Goal: Transaction & Acquisition: Book appointment/travel/reservation

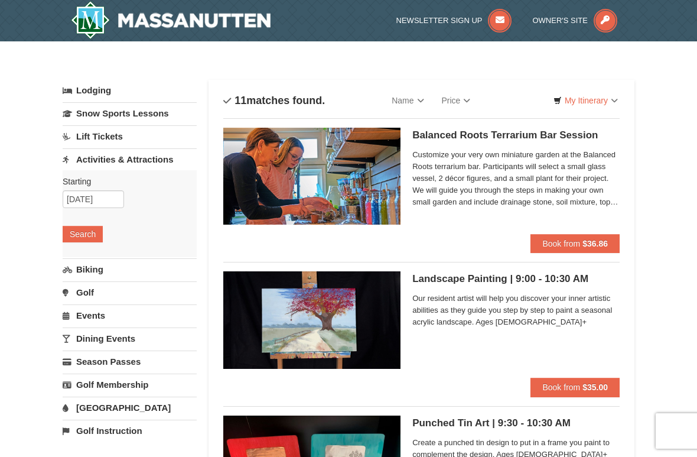
click at [589, 101] on link "My Itinerary" at bounding box center [586, 101] width 80 height 18
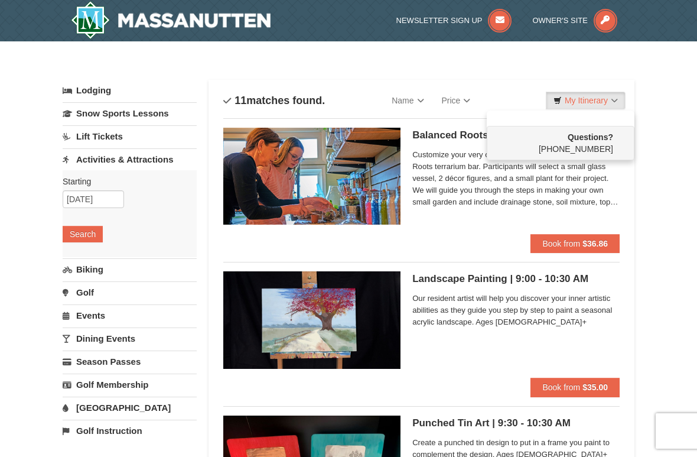
click at [667, 157] on div at bounding box center [348, 228] width 697 height 457
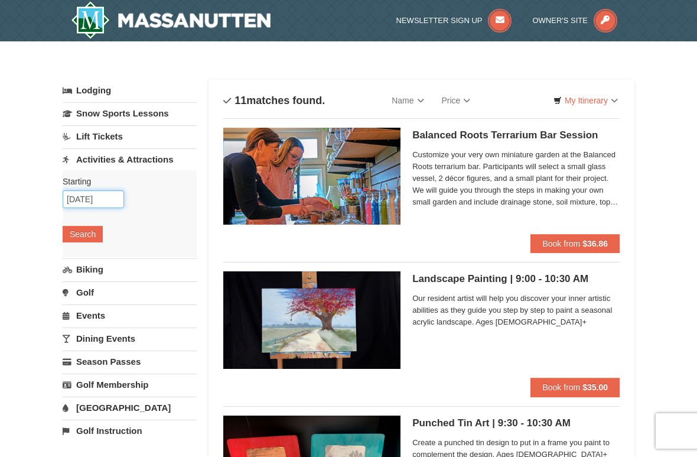
click at [101, 200] on input "[DATE]" at bounding box center [93, 199] width 61 height 18
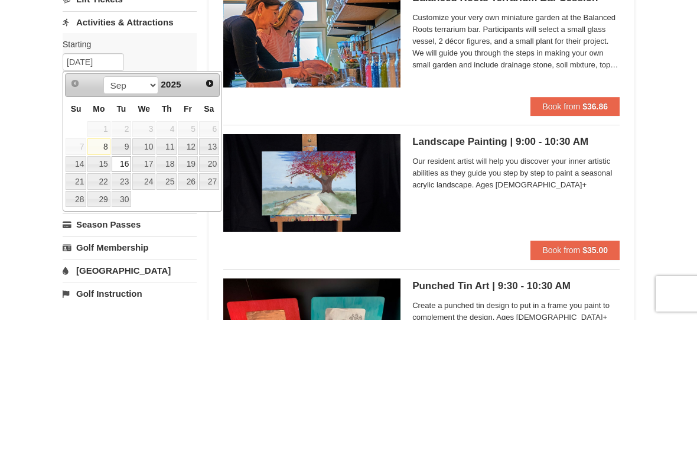
click at [174, 293] on link "18" at bounding box center [167, 301] width 20 height 17
type input "[DATE]"
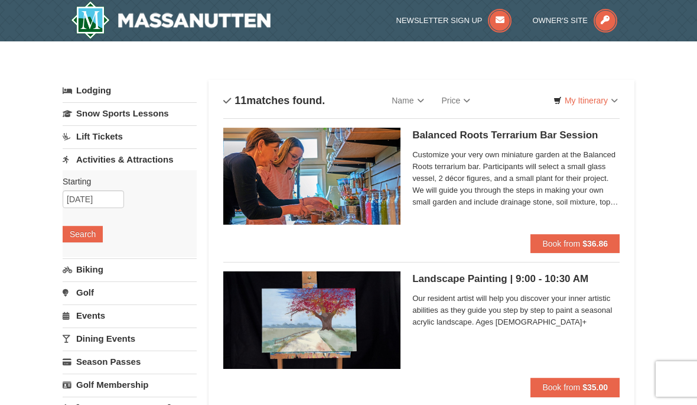
click at [90, 233] on button "Search" at bounding box center [83, 234] width 40 height 17
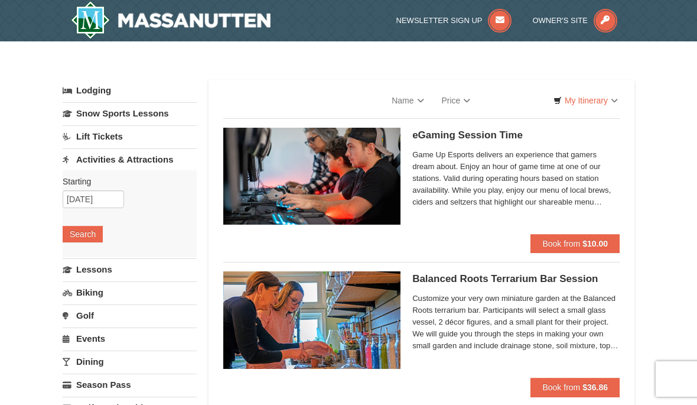
select select "9"
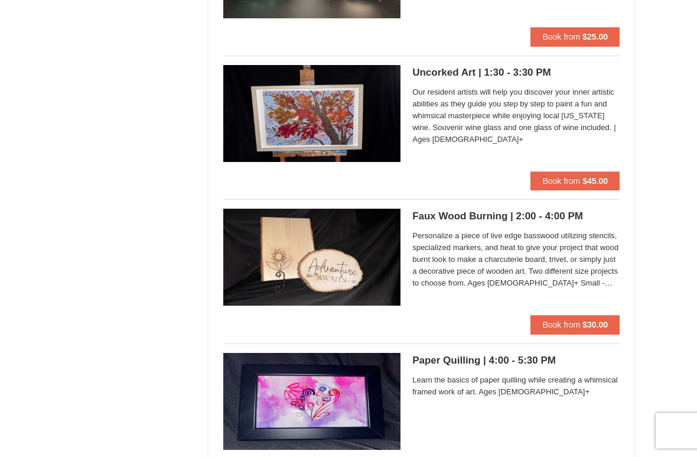
scroll to position [3516, 0]
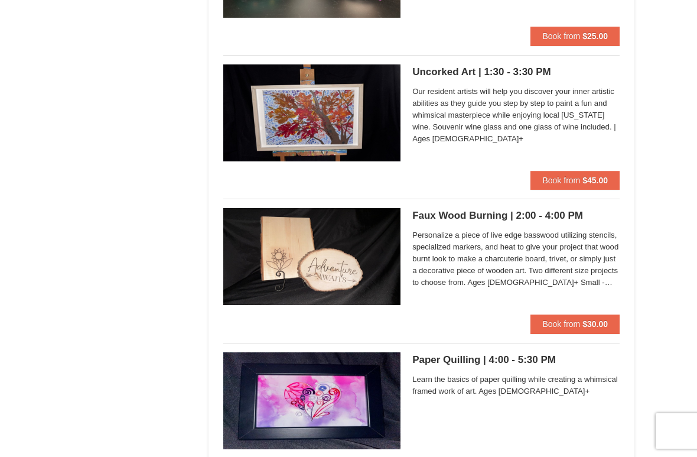
click at [592, 323] on strong "$30.00" at bounding box center [595, 323] width 25 height 9
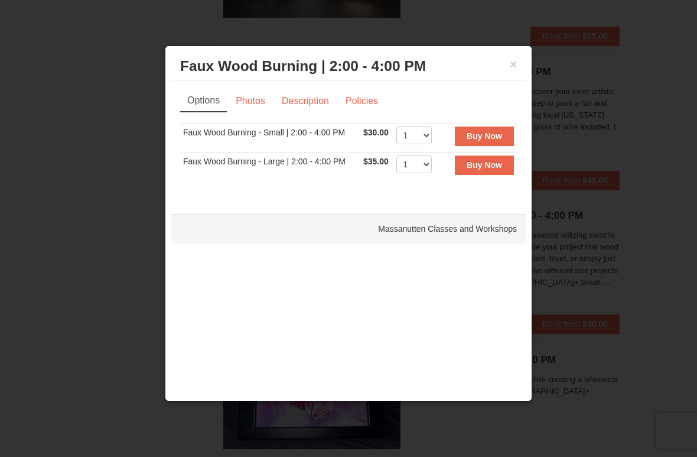
click at [93, 174] on div at bounding box center [348, 228] width 697 height 457
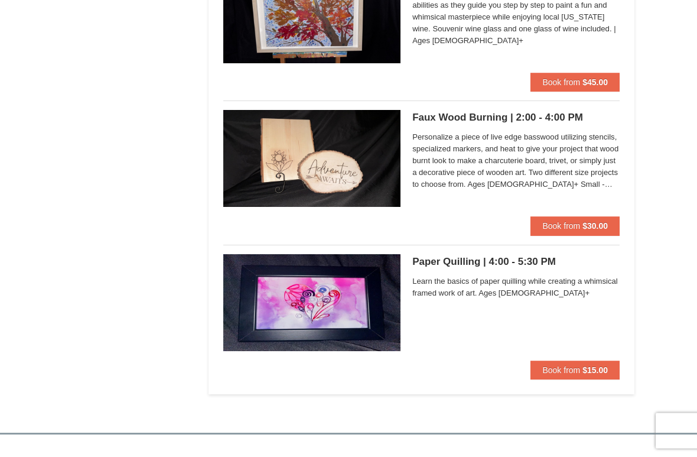
scroll to position [3617, 0]
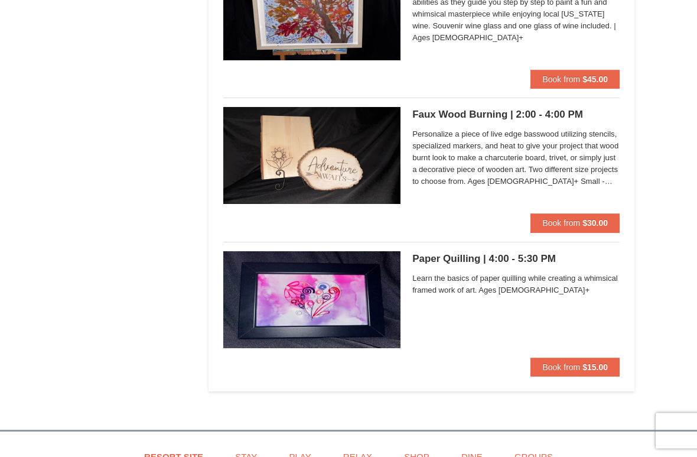
click at [536, 274] on span "Learn the basics of paper quilling while creating a whimsical framed work of ar…" at bounding box center [516, 285] width 207 height 24
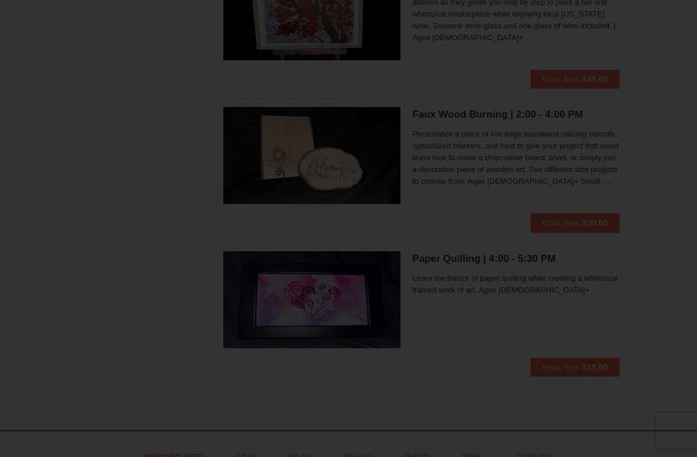
scroll to position [3617, 0]
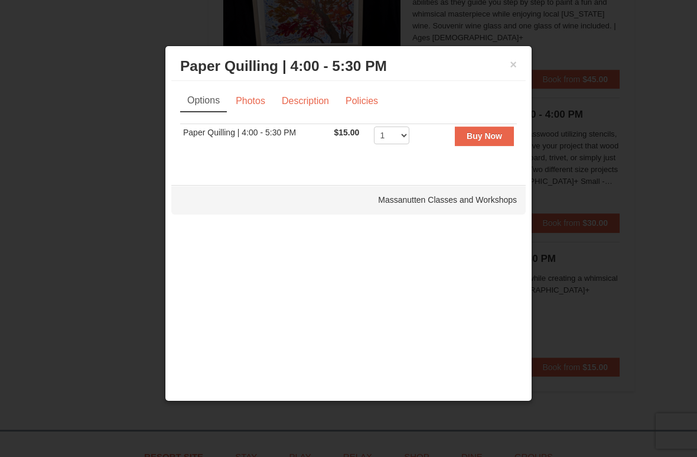
click at [255, 103] on link "Photos" at bounding box center [250, 101] width 45 height 22
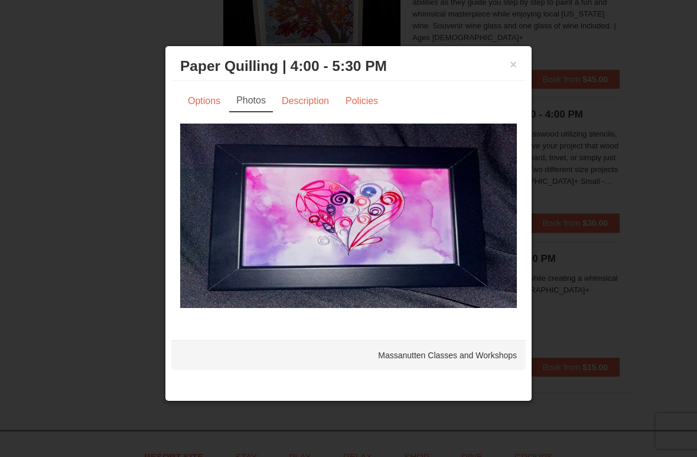
click at [316, 99] on link "Description" at bounding box center [305, 101] width 63 height 22
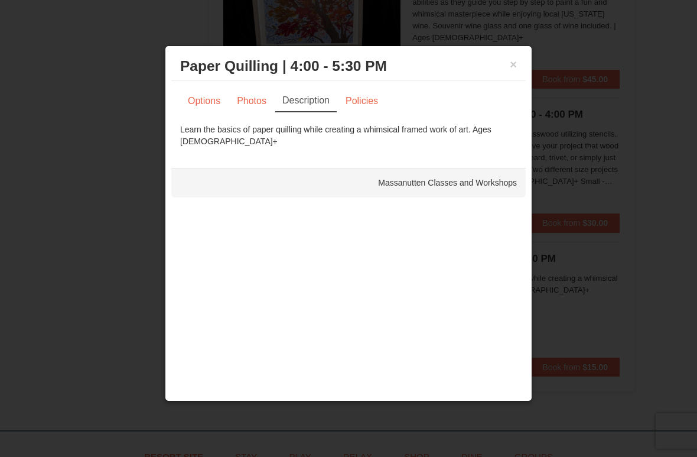
click at [366, 102] on link "Policies" at bounding box center [362, 101] width 48 height 22
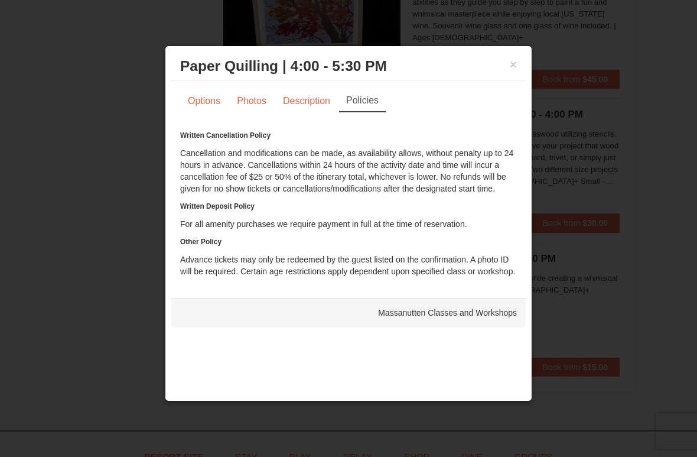
click at [31, 37] on div at bounding box center [348, 228] width 697 height 457
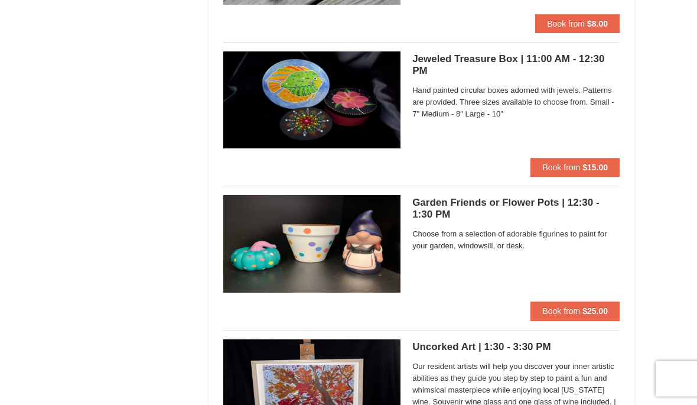
scroll to position [3174, 0]
